Goal: Check status: Check status

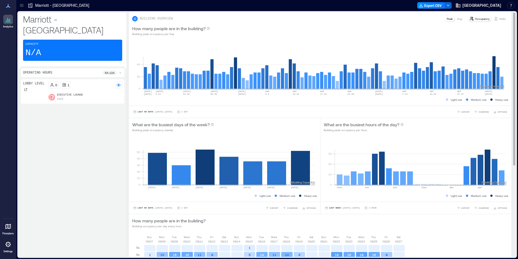
click at [499, 21] on p "Visits" at bounding box center [502, 19] width 6 height 4
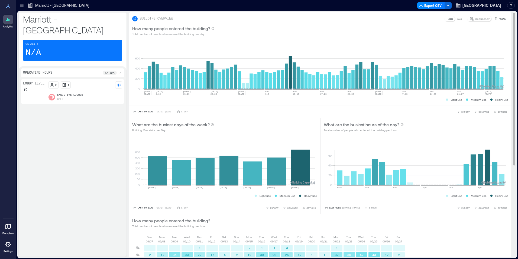
click at [499, 20] on p "Visits" at bounding box center [502, 19] width 6 height 4
click at [434, 221] on div "How many people entered the building? Total number of people who entered the bu…" at bounding box center [320, 222] width 376 height 11
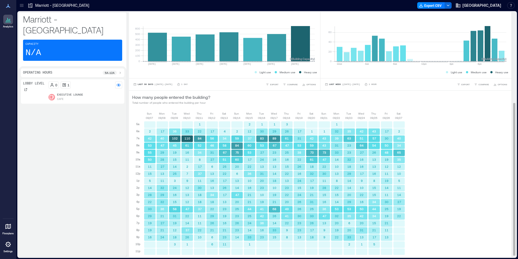
scroll to position [147, 0]
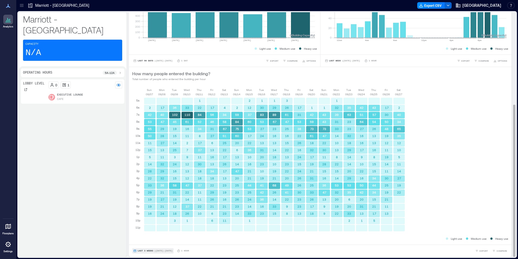
click at [147, 250] on span "Last 3 Weeks" at bounding box center [146, 250] width 16 height 0
click at [146, 239] on span "Custom" at bounding box center [143, 240] width 12 height 4
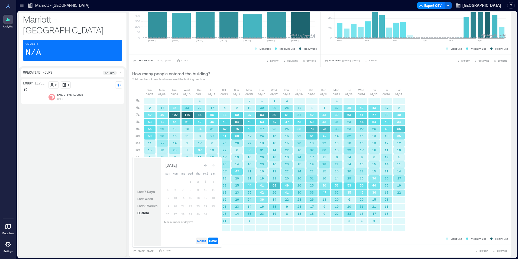
click at [205, 240] on span "Reset" at bounding box center [201, 240] width 9 height 4
click at [208, 179] on button "3" at bounding box center [206, 182] width 8 height 8
click at [200, 181] on button "2" at bounding box center [198, 182] width 8 height 8
click at [214, 239] on span "Save" at bounding box center [213, 240] width 8 height 4
